Goal: Information Seeking & Learning: Learn about a topic

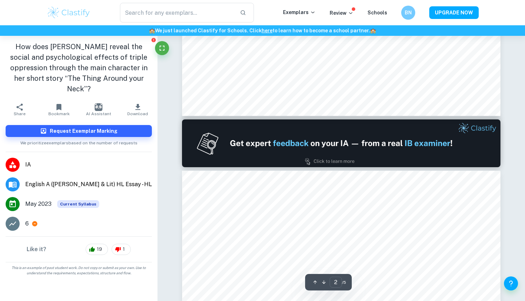
type input "1"
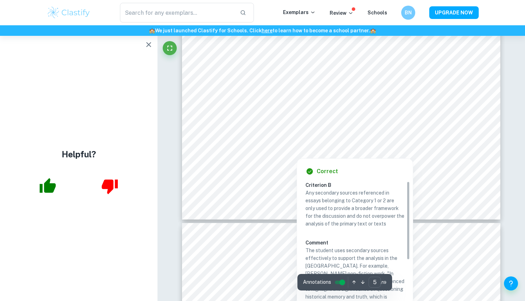
scroll to position [2005, 0]
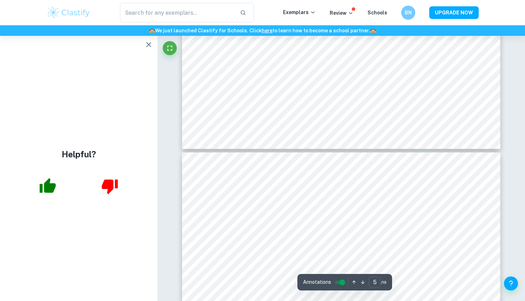
type input "6"
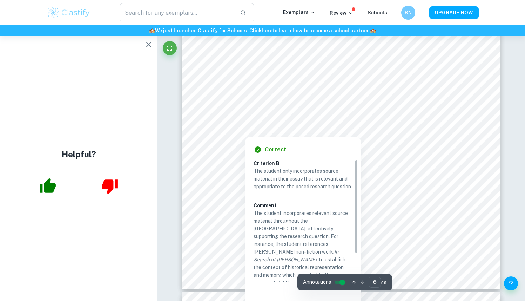
scroll to position [2346, 0]
